Goal: Task Accomplishment & Management: Complete application form

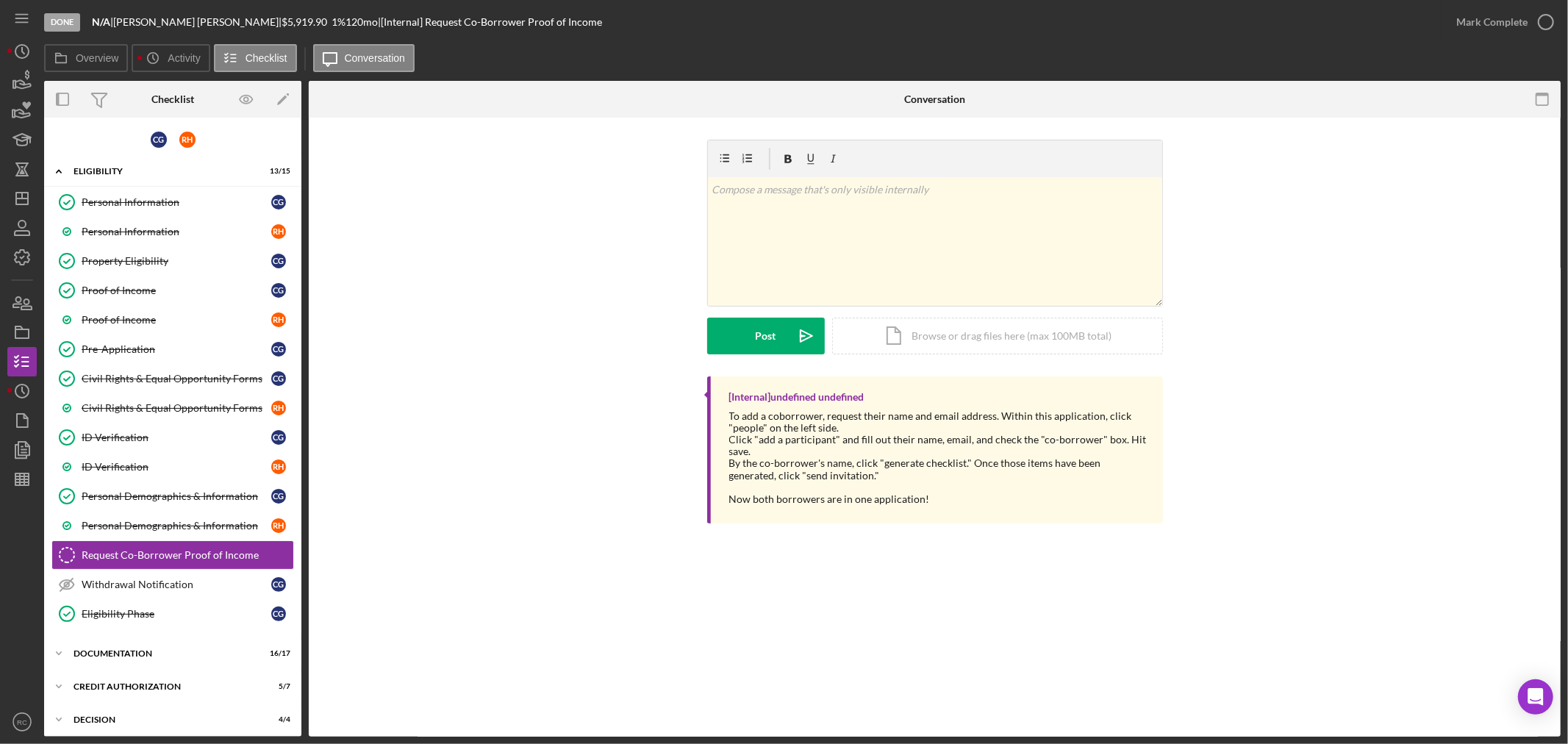
scroll to position [321, 0]
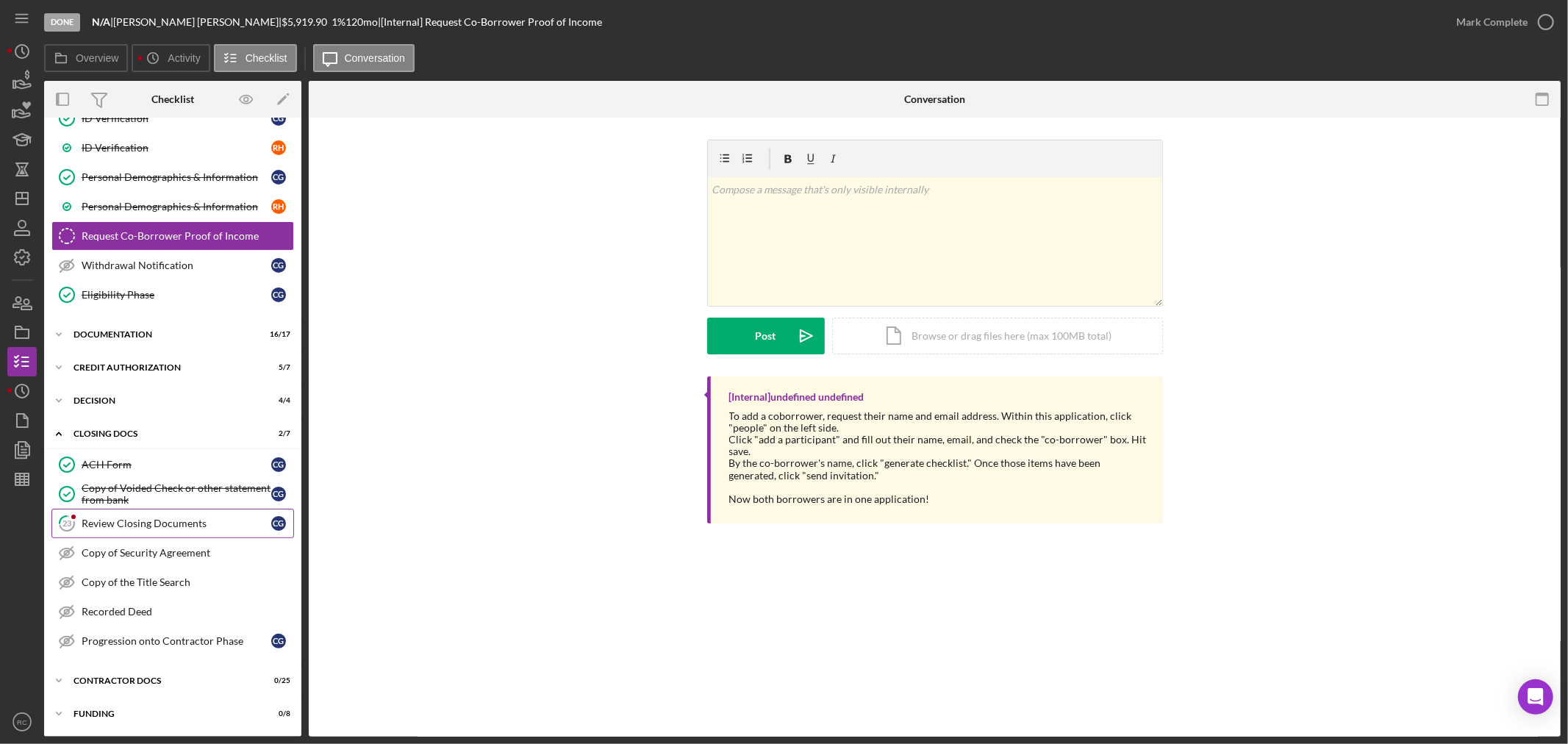
click at [181, 523] on div "Review Closing Documents" at bounding box center [176, 523] width 189 height 12
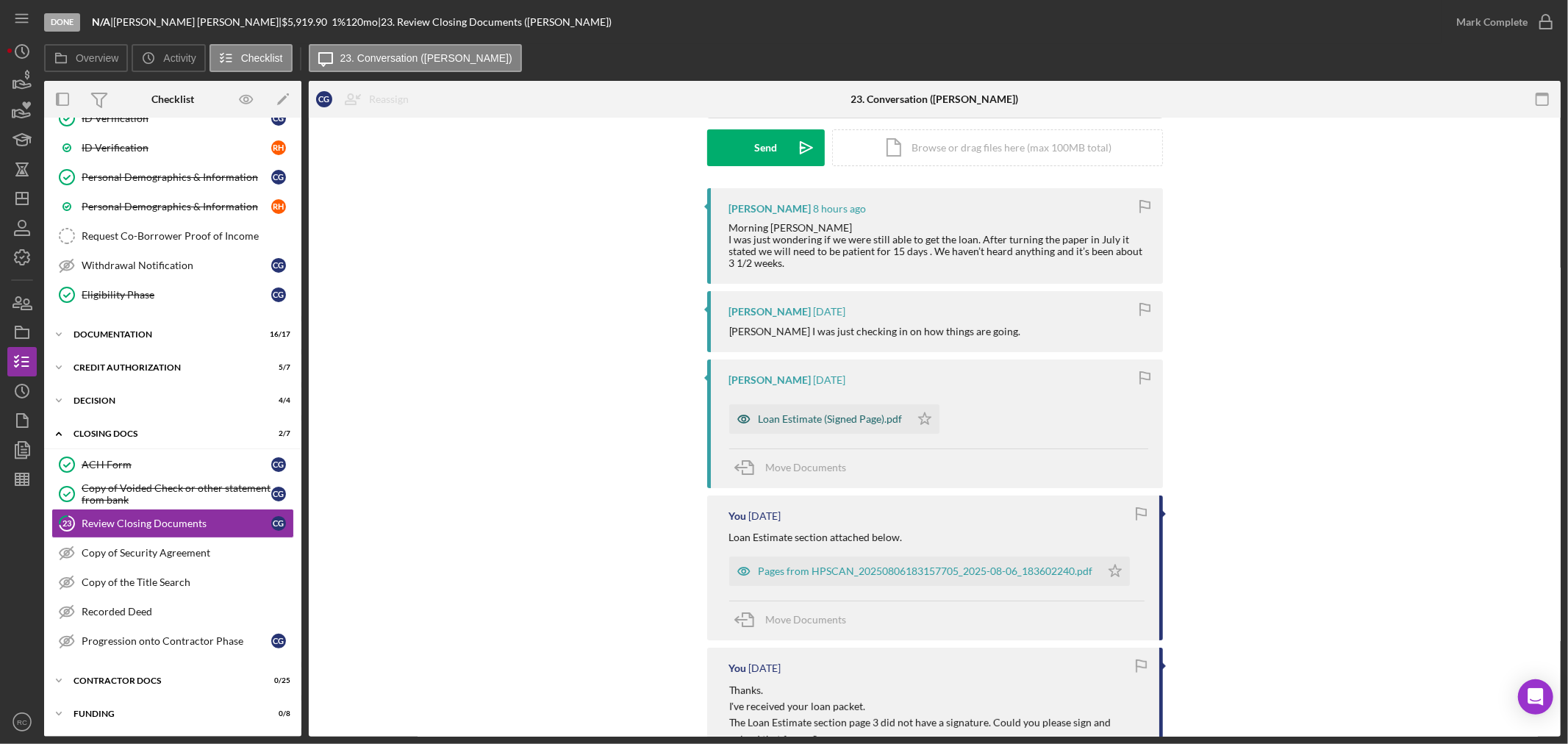
scroll to position [327, 0]
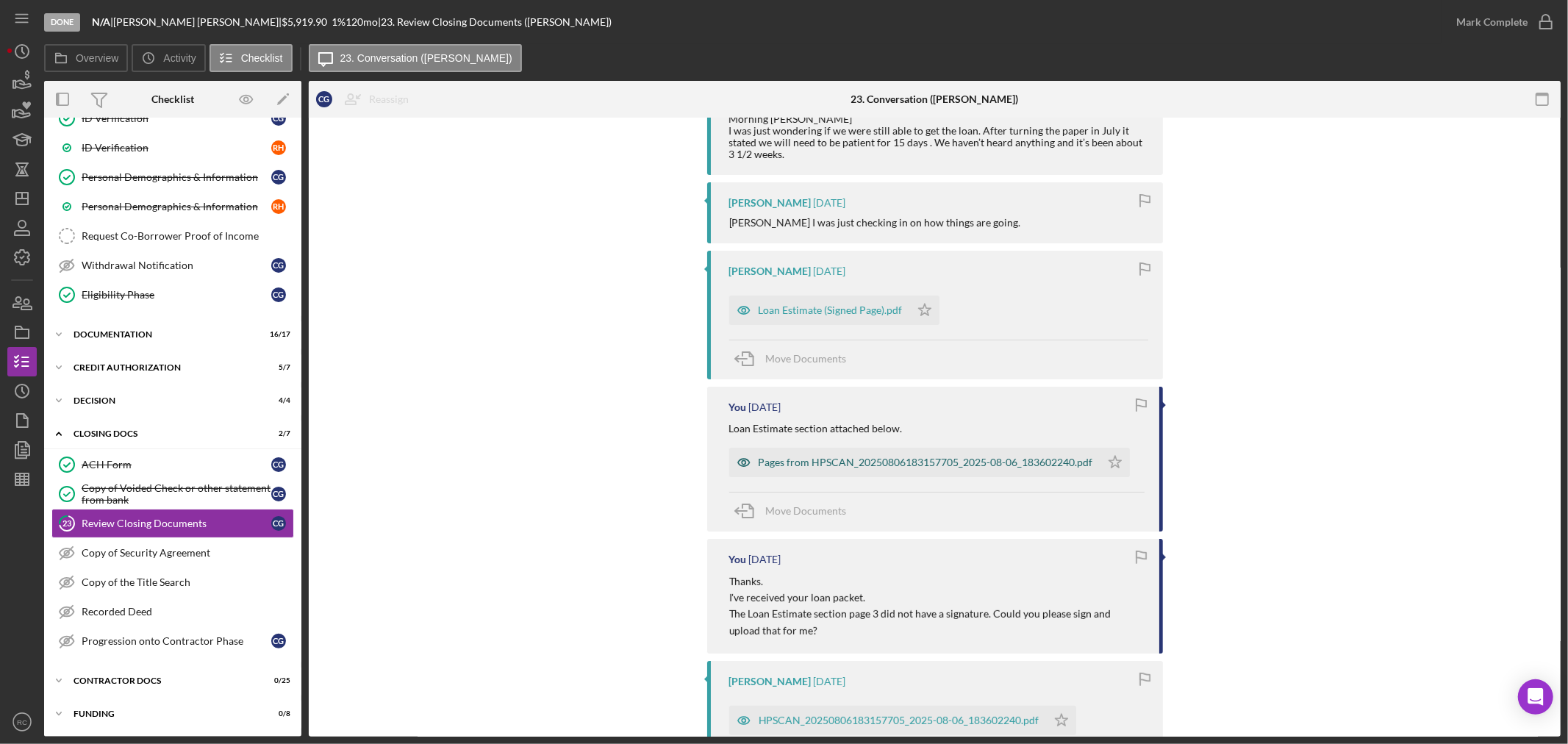
click at [860, 461] on div "Pages from HPSCAN_20250806183157705_2025-08-06_183602240.pdf" at bounding box center [926, 462] width 335 height 12
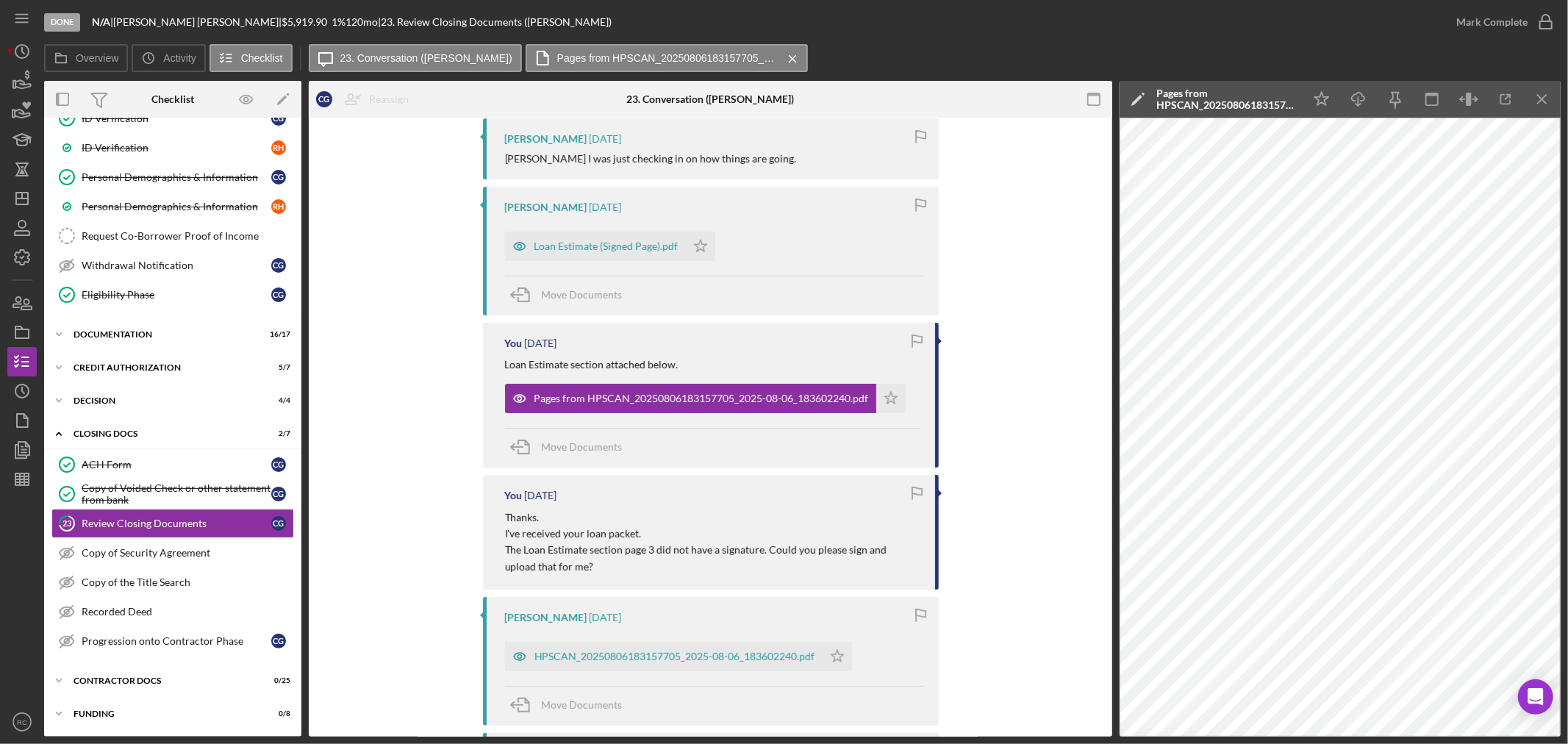
scroll to position [218, 0]
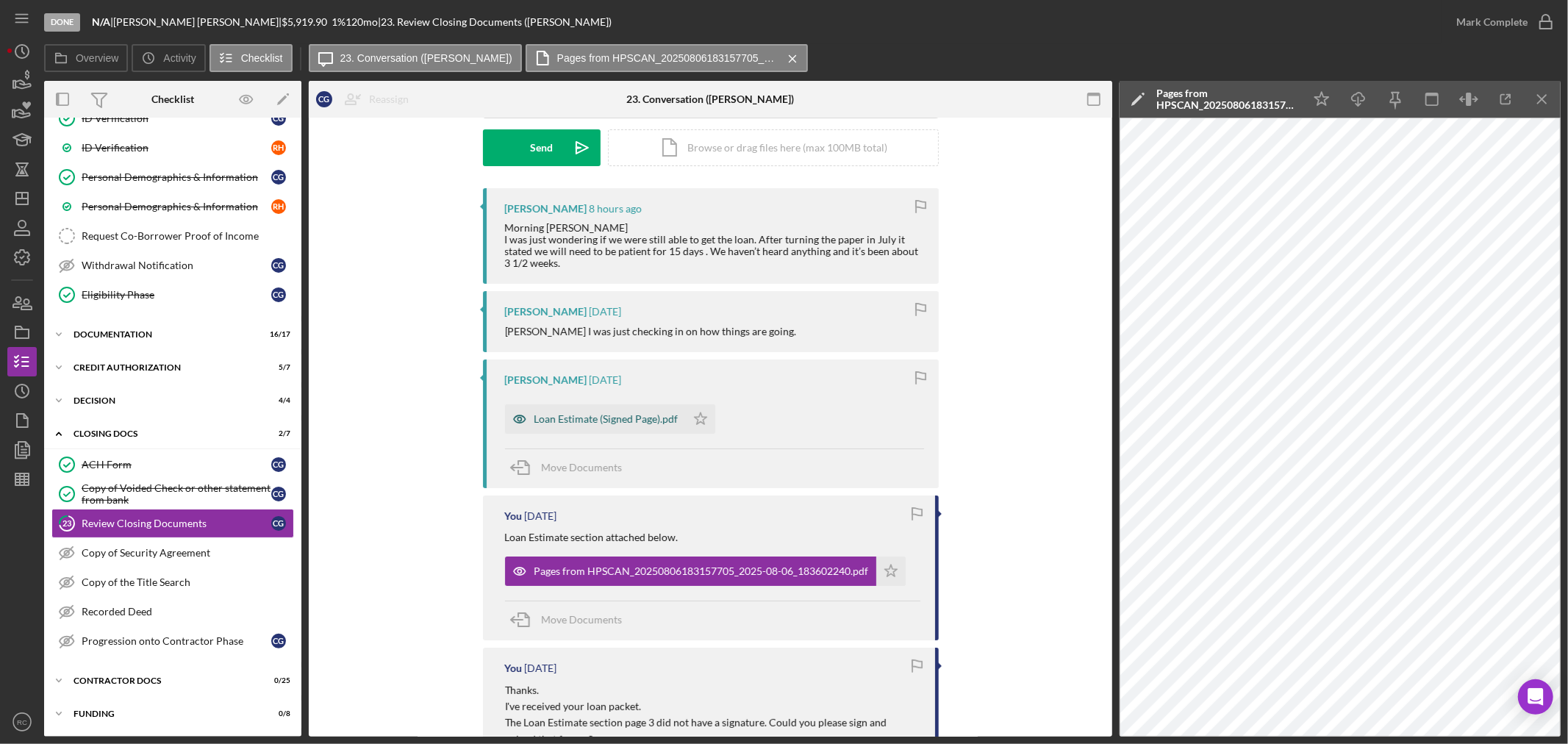
click at [607, 414] on div "Loan Estimate (Signed Page).pdf" at bounding box center [606, 419] width 144 height 12
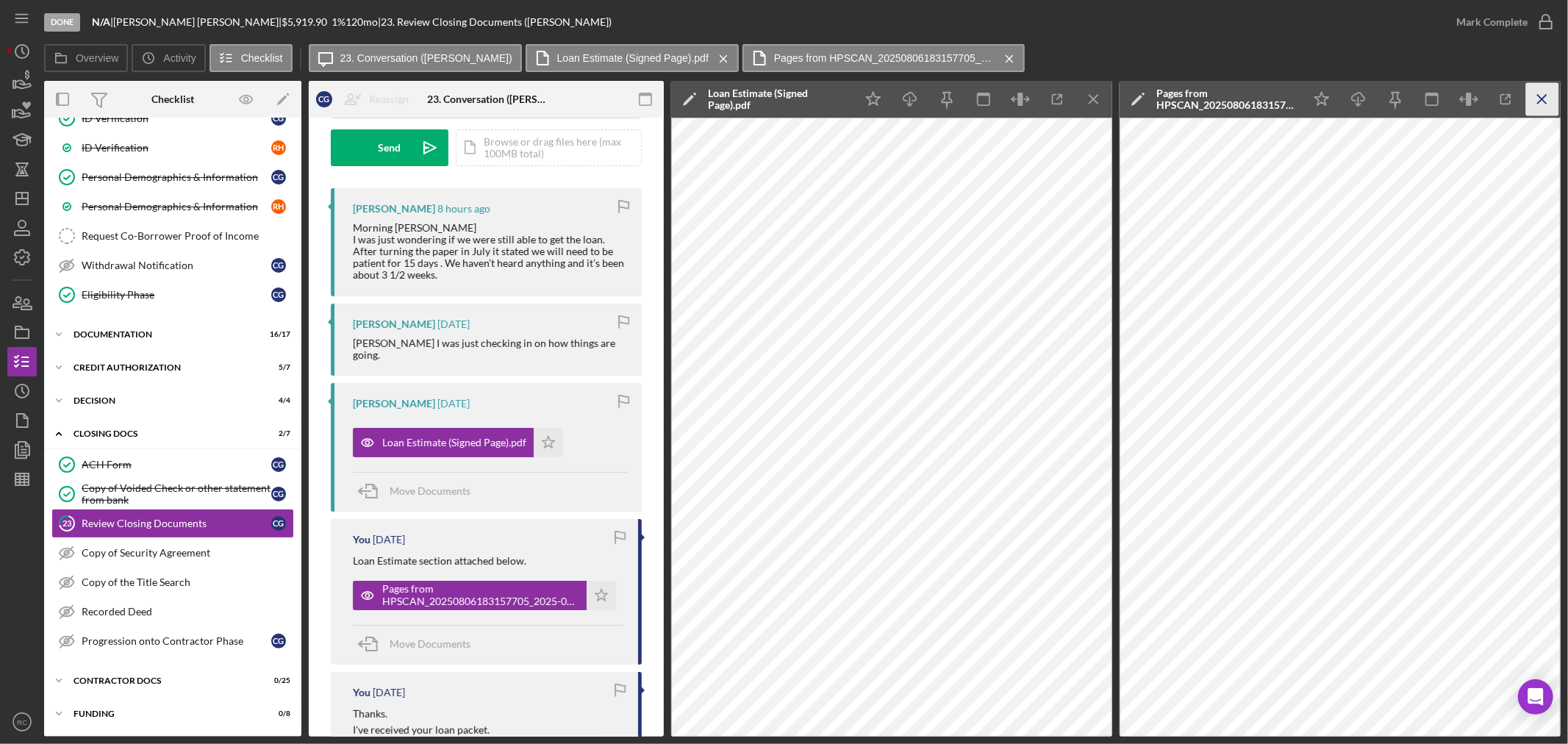
click at [1538, 108] on icon "Icon/Menu Close" at bounding box center [1543, 100] width 33 height 33
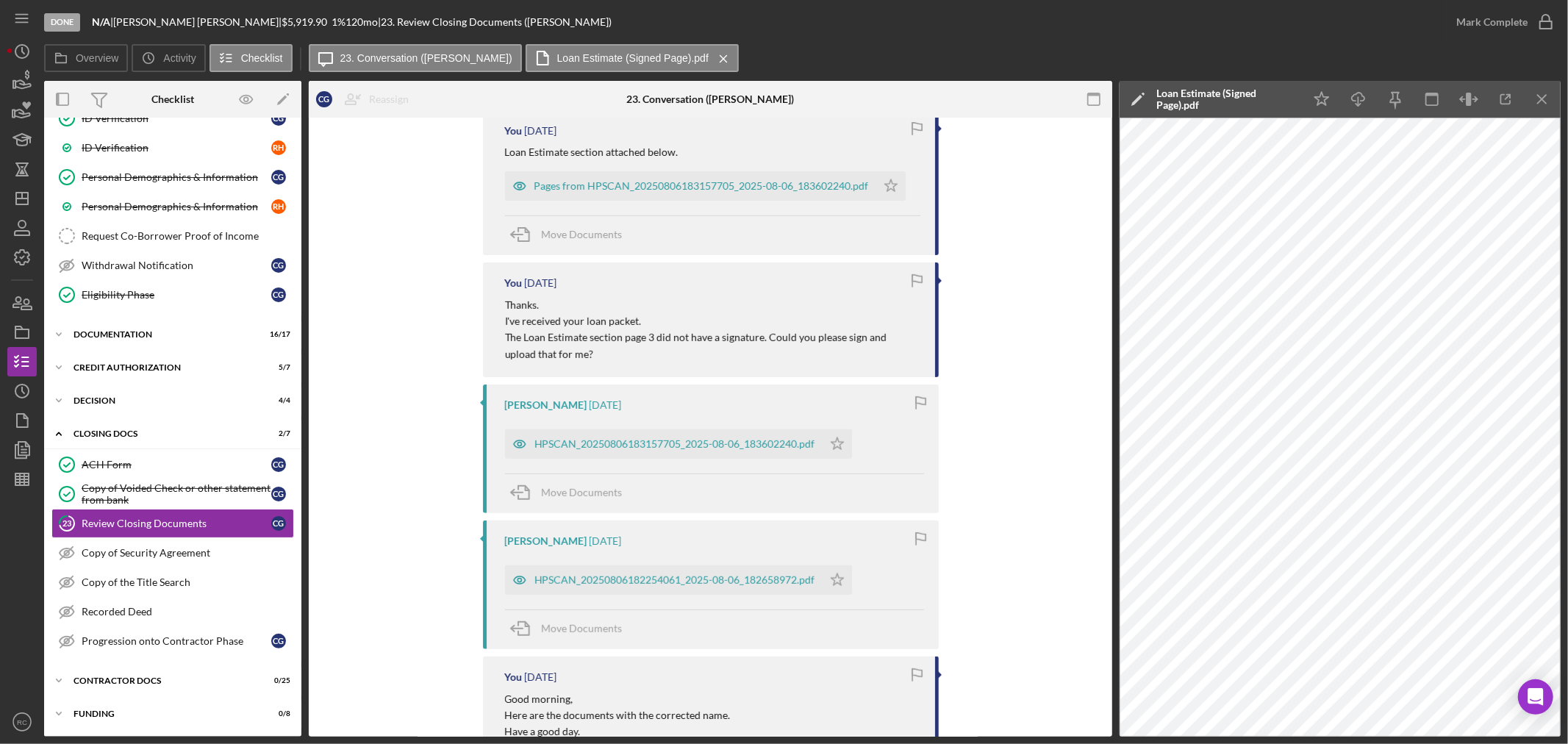
scroll to position [653, 0]
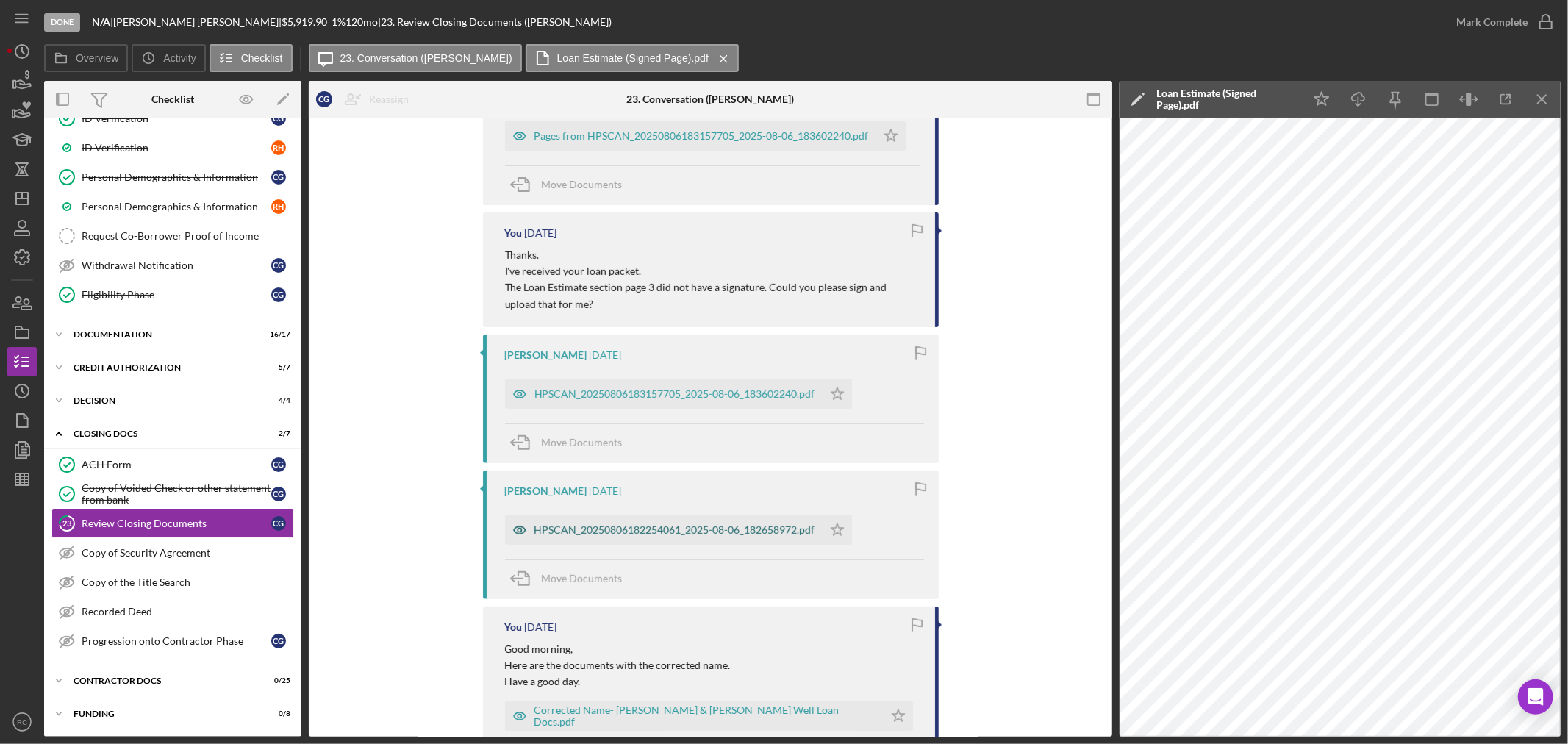
click at [639, 536] on div "HPSCAN_20250806182254061_2025-08-06_182658972.pdf" at bounding box center [675, 530] width 281 height 12
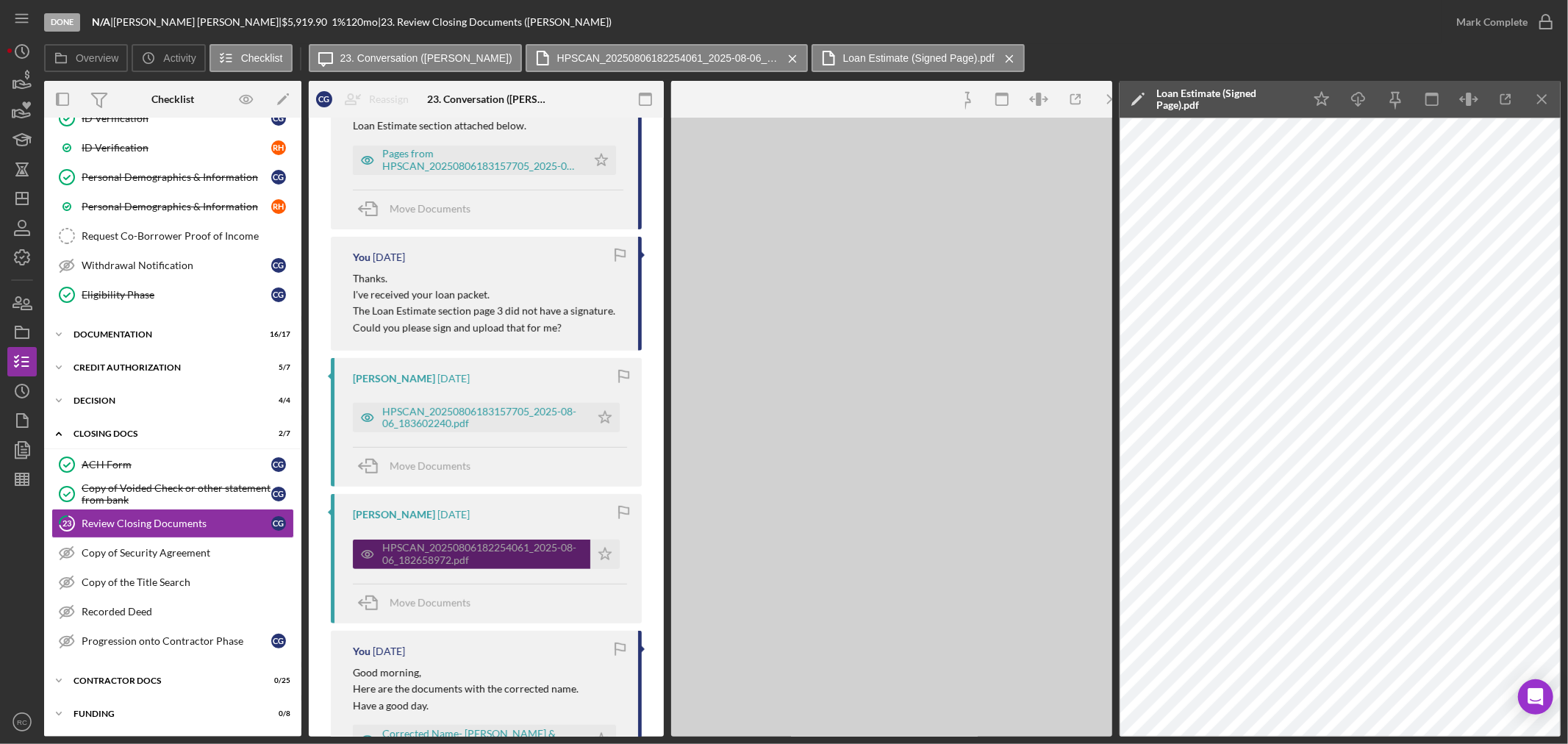
scroll to position [665, 0]
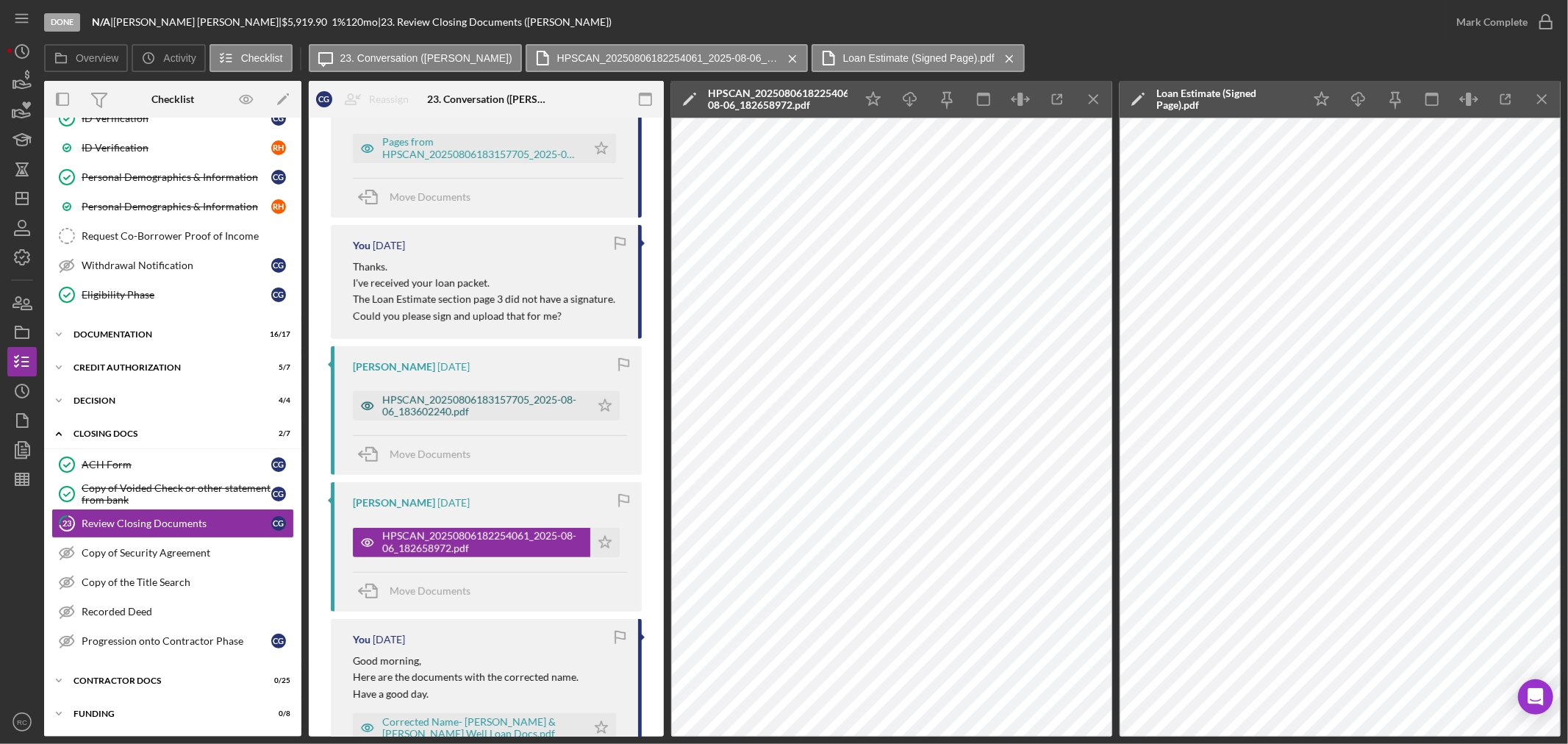
click at [535, 394] on div "HPSCAN_20250806183157705_2025-08-06_183602240.pdf" at bounding box center [482, 406] width 200 height 24
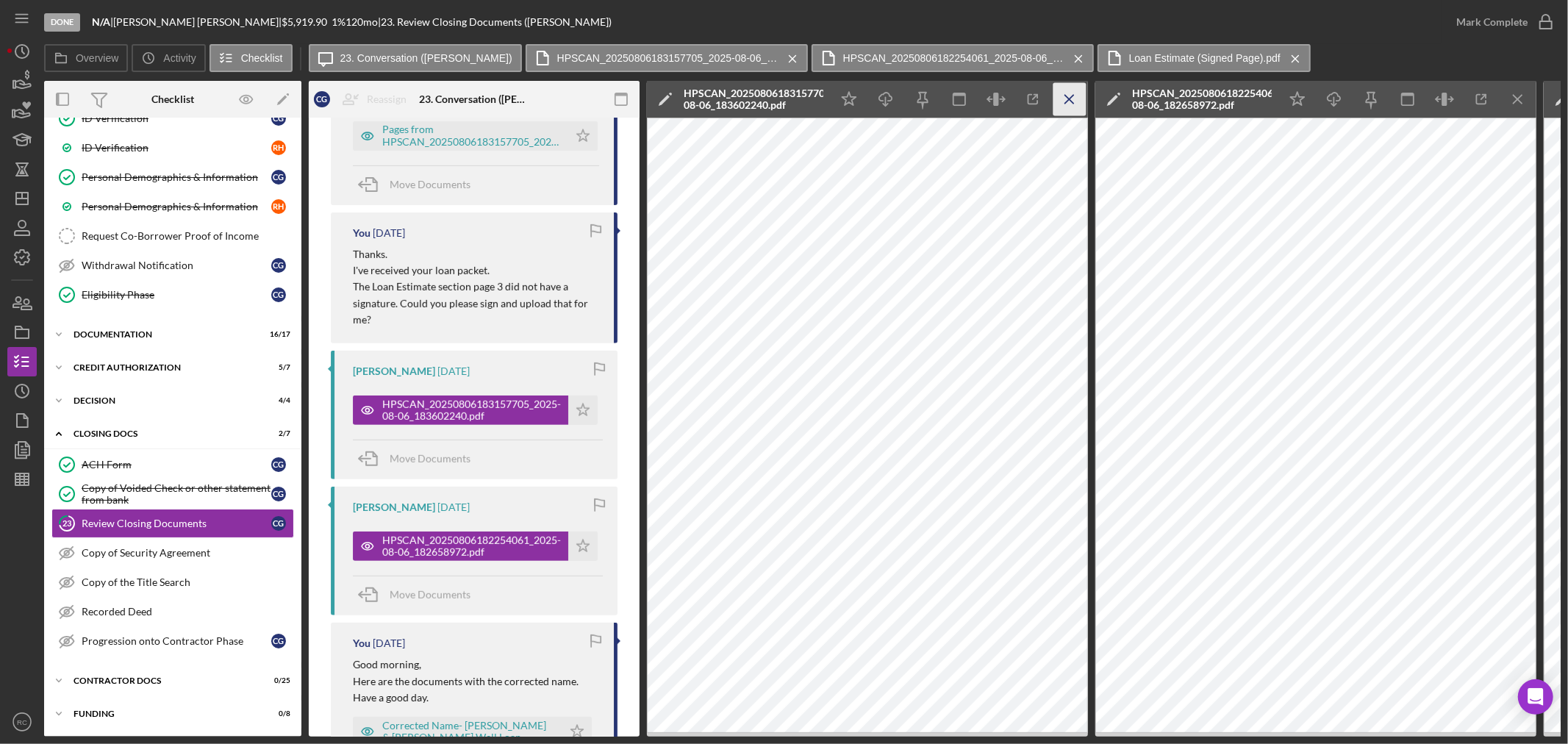
click at [1064, 91] on icon "Icon/Menu Close" at bounding box center [1070, 100] width 33 height 33
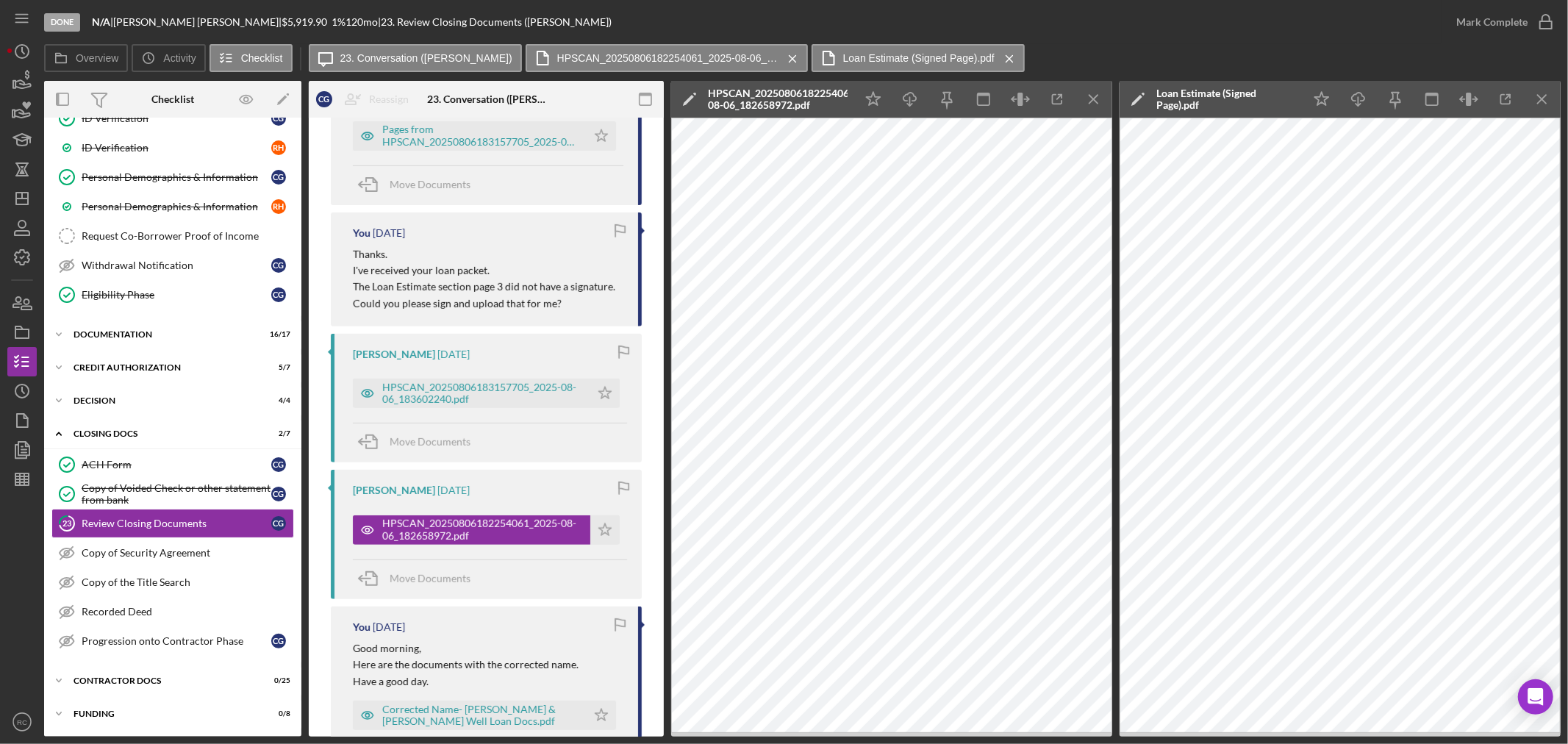
scroll to position [665, 0]
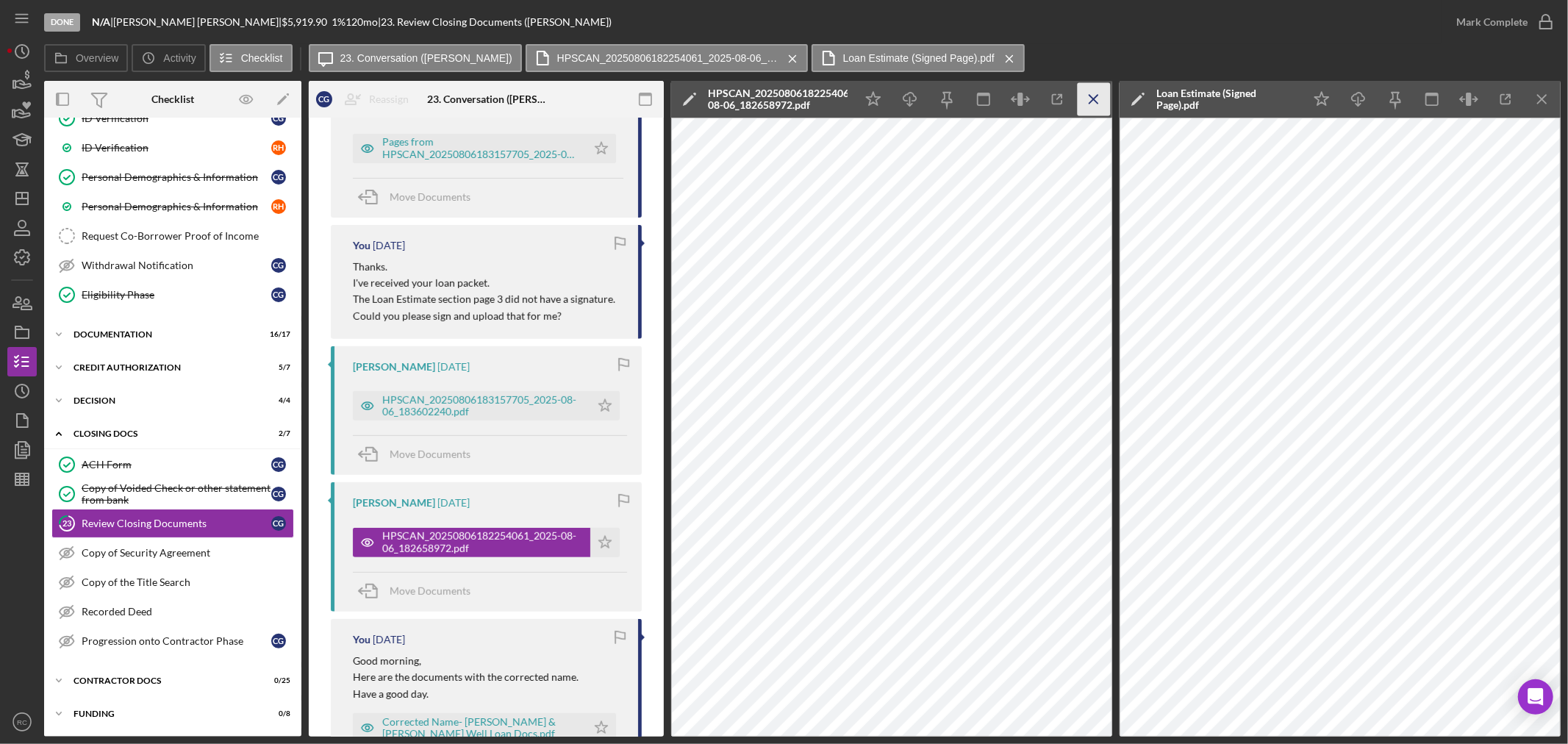
click at [1096, 93] on icon "Icon/Menu Close" at bounding box center [1094, 100] width 33 height 33
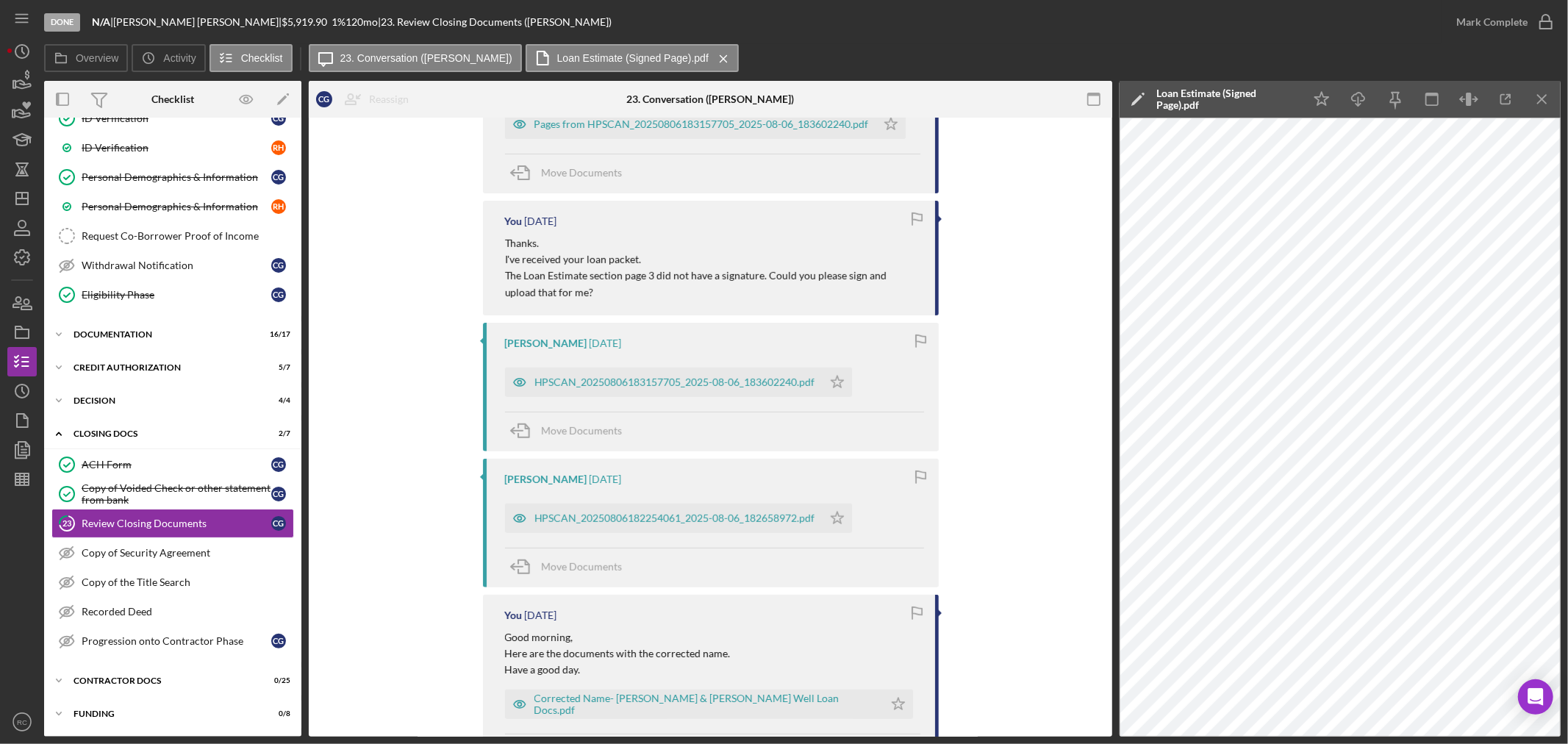
scroll to position [653, 0]
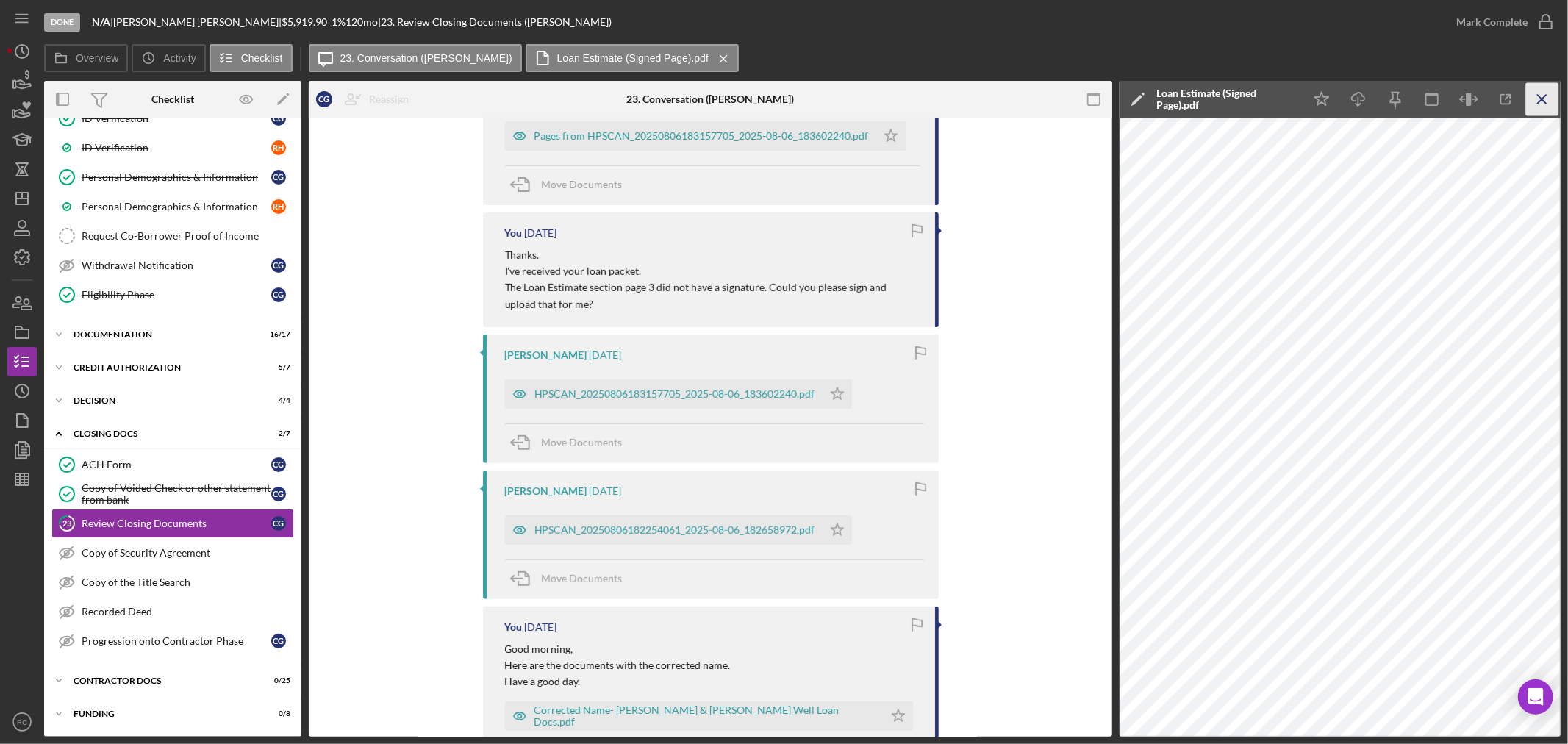
click at [1544, 86] on icon "Icon/Menu Close" at bounding box center [1543, 100] width 33 height 33
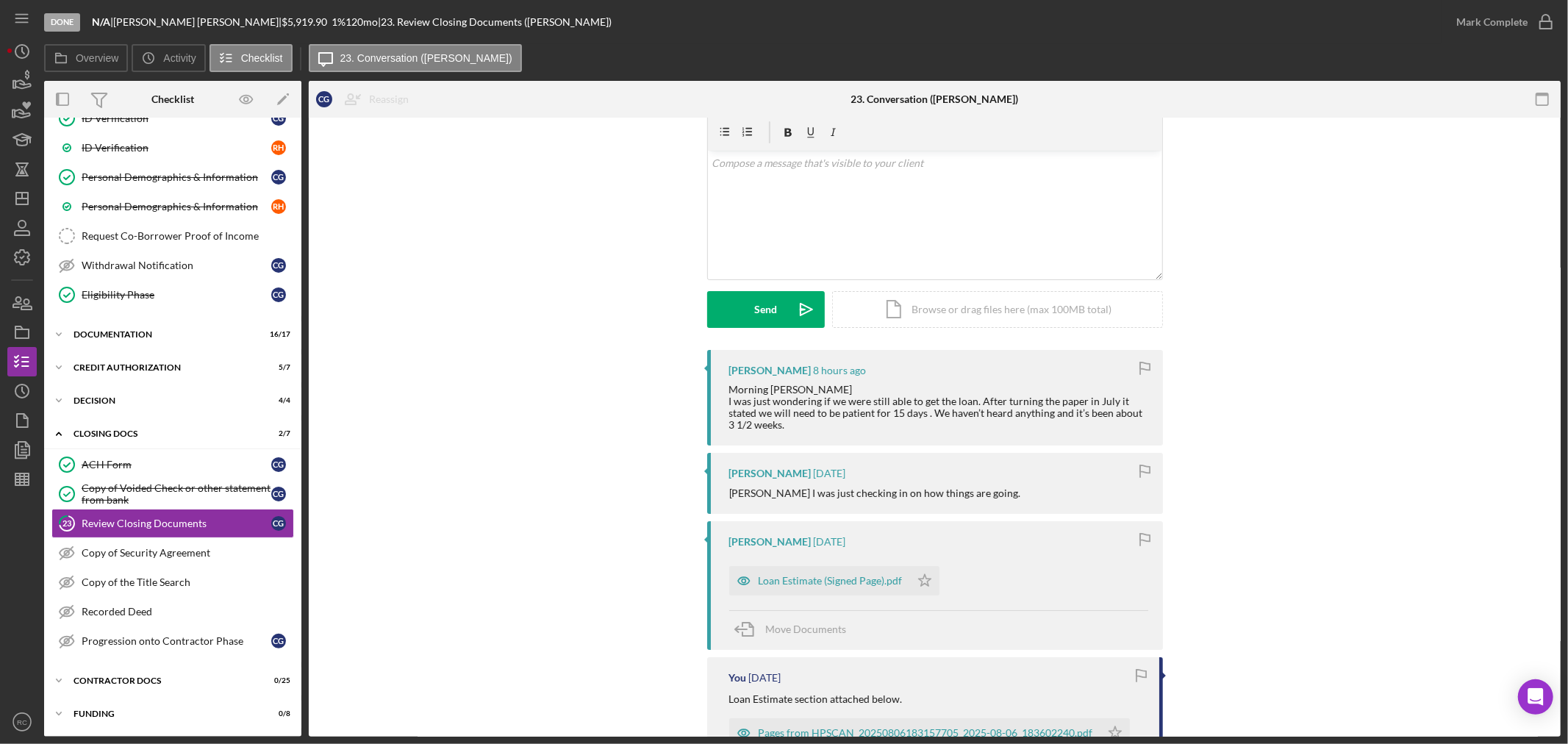
scroll to position [0, 0]
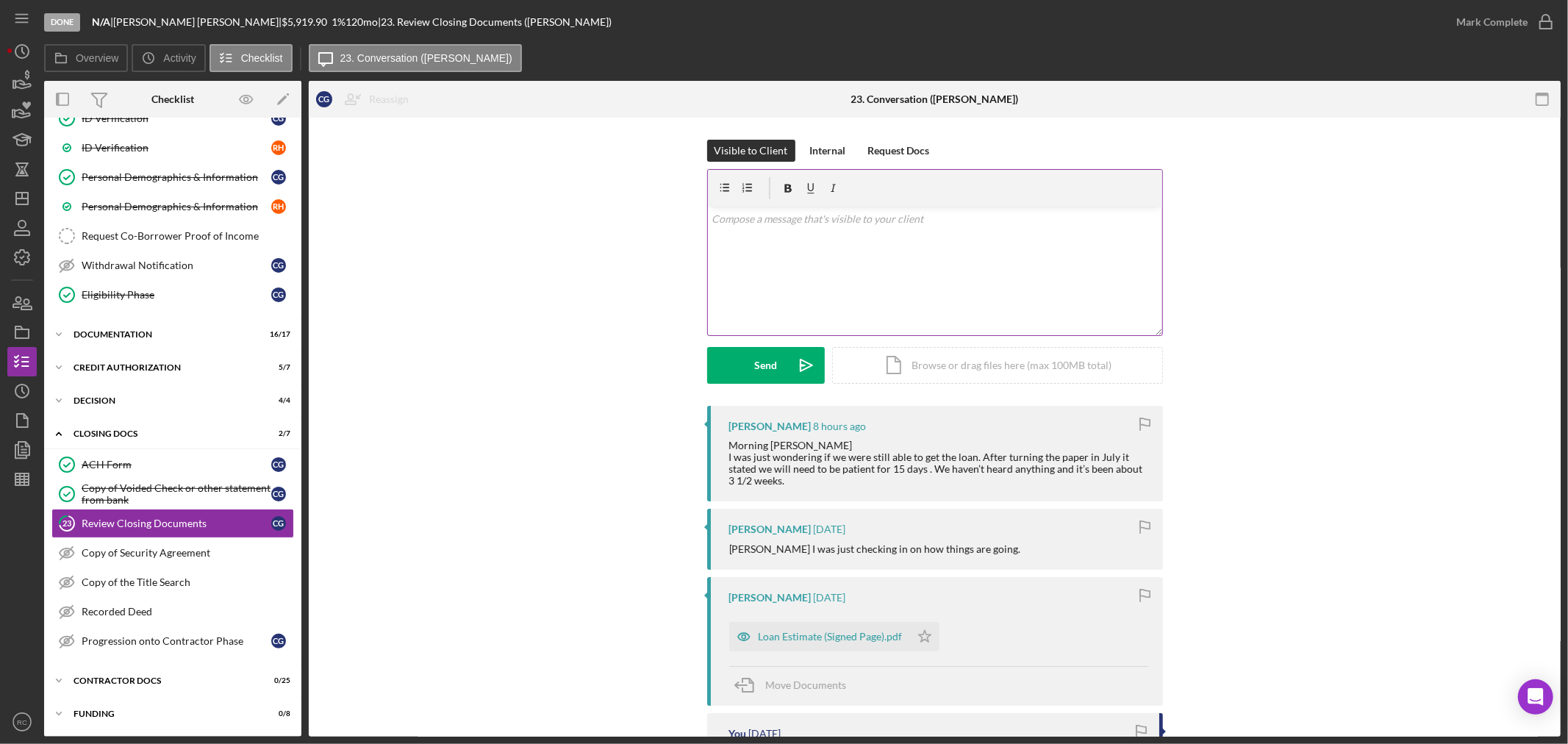
click at [901, 266] on div "v Color teal Color pink Remove color Add row above Add row below Add column bef…" at bounding box center [935, 271] width 454 height 129
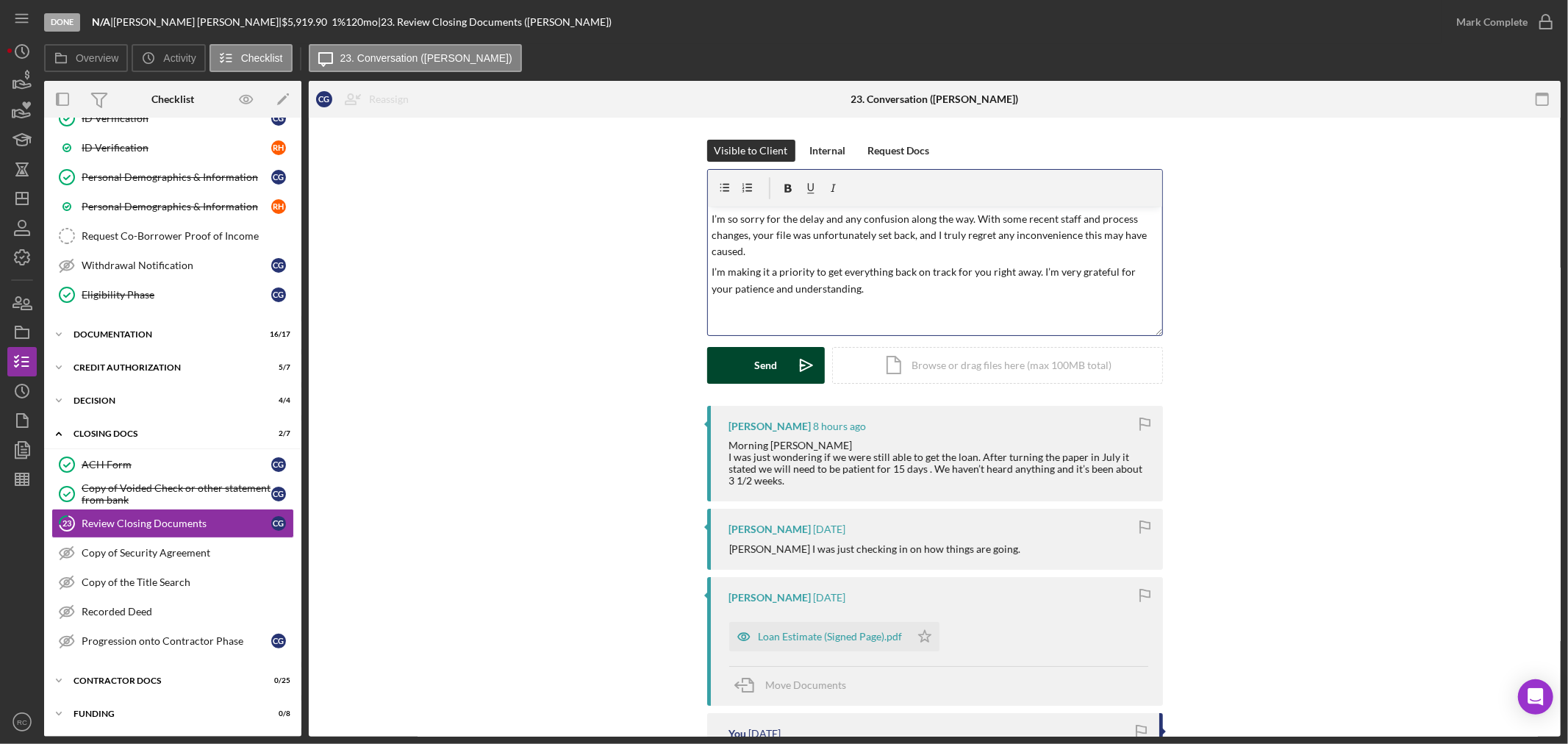
click at [790, 370] on icon "Icon/icon-invite-send" at bounding box center [806, 365] width 37 height 37
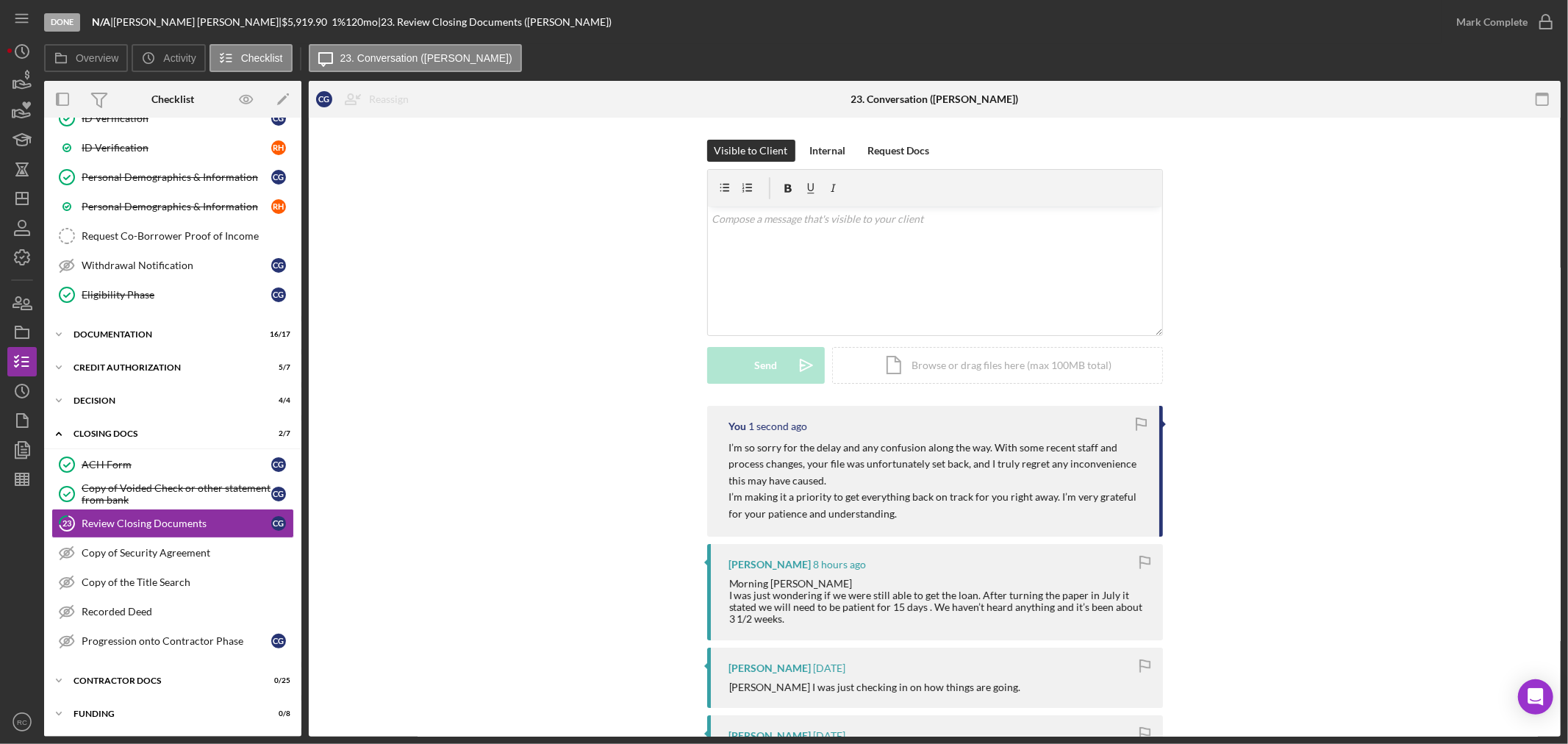
click at [16, 57] on icon "Icon/History" at bounding box center [22, 51] width 37 height 37
